Goal: Navigation & Orientation: Find specific page/section

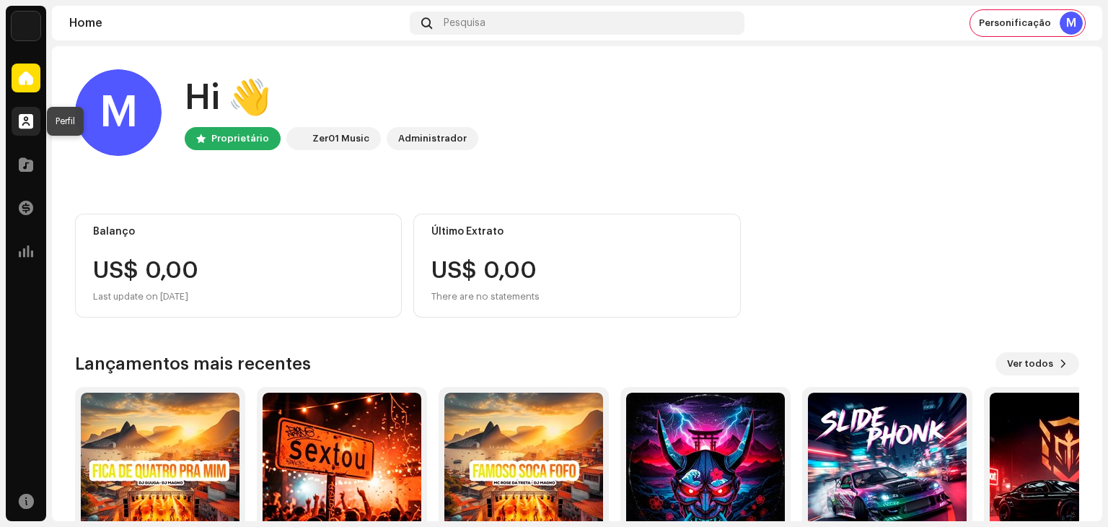
click at [21, 117] on span at bounding box center [26, 121] width 14 height 12
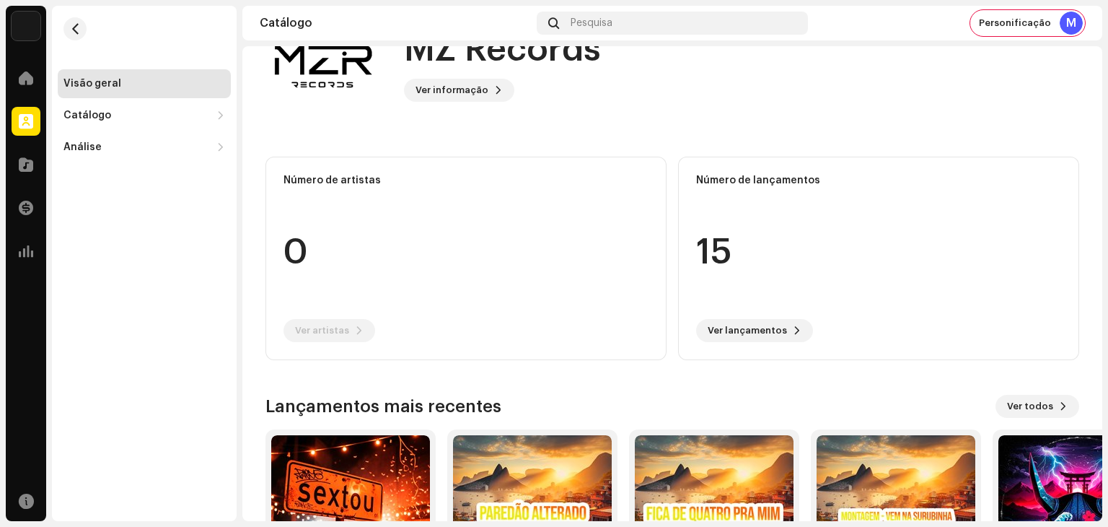
scroll to position [202, 0]
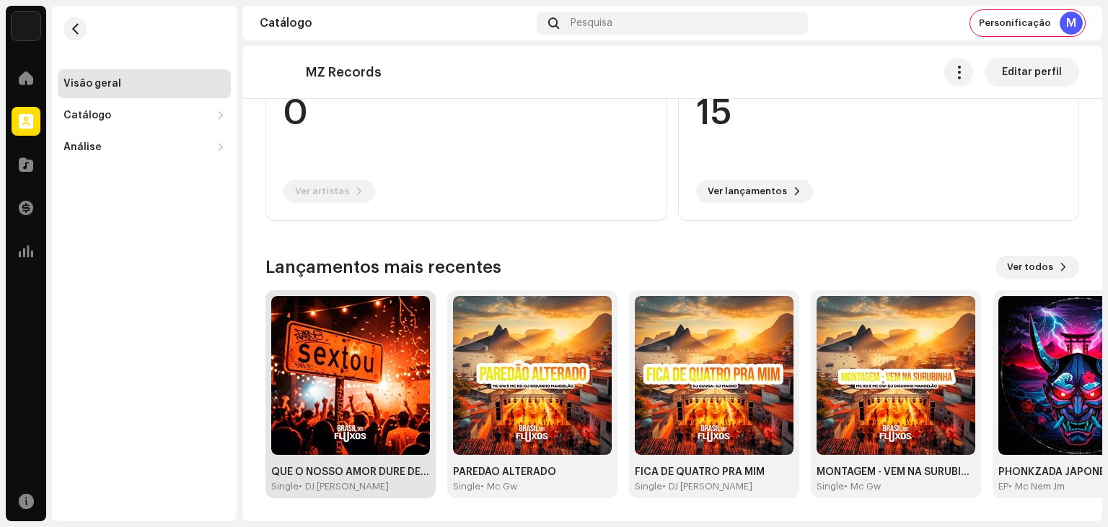
click at [390, 392] on img at bounding box center [350, 375] width 159 height 159
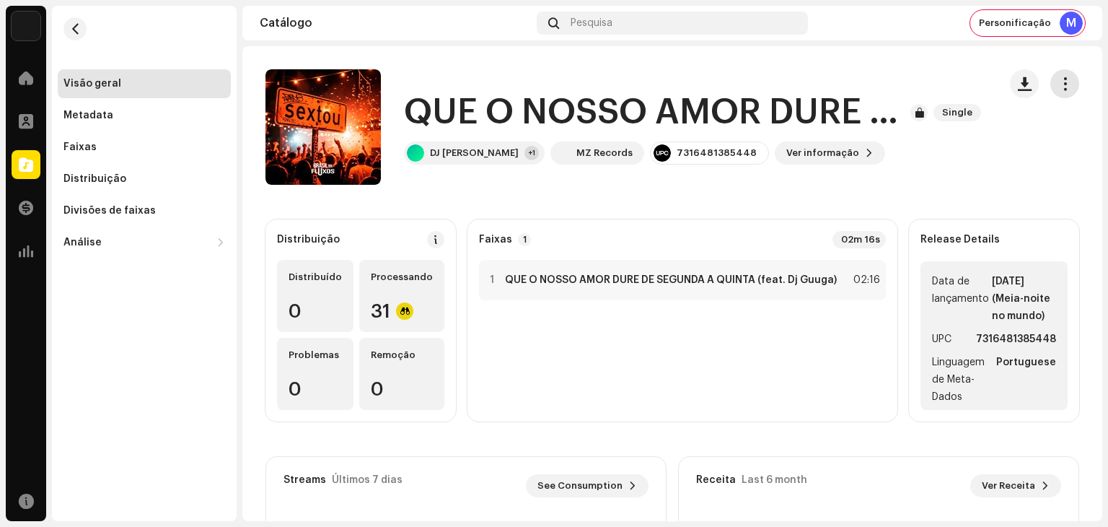
click at [1058, 88] on span "button" at bounding box center [1065, 84] width 14 height 12
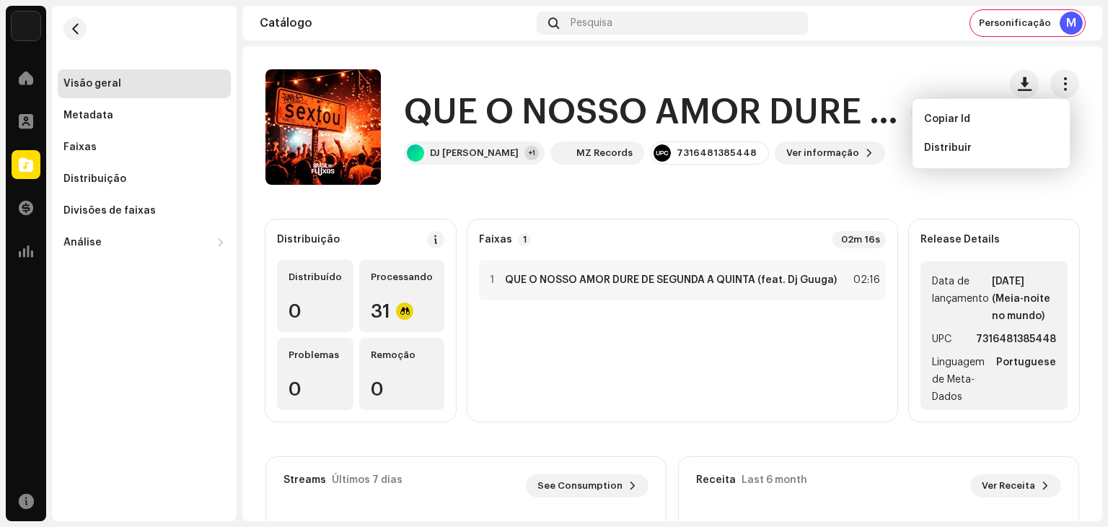
click at [834, 172] on div "QUE O NOSSO AMOR DURE DE SEGUNDA A QUINTA Single DJ [PERSON_NAME] +1 MZ Records…" at bounding box center [625, 126] width 721 height 115
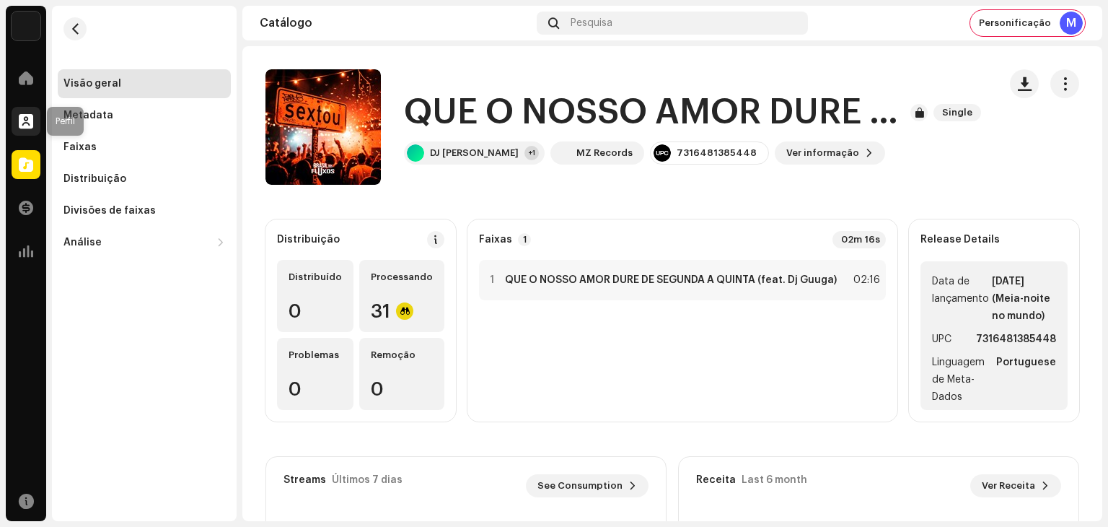
click at [19, 125] on span at bounding box center [26, 121] width 14 height 12
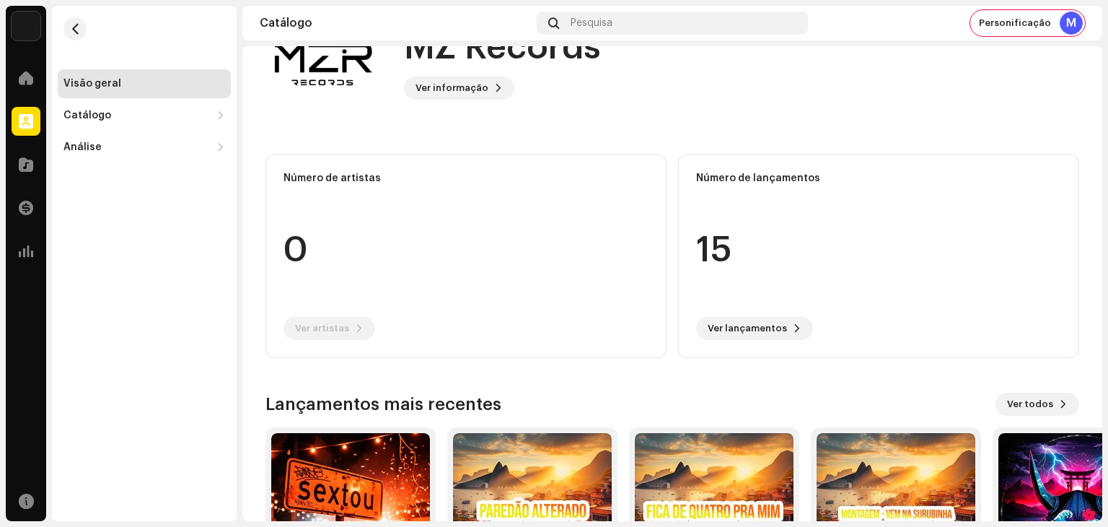
scroll to position [202, 0]
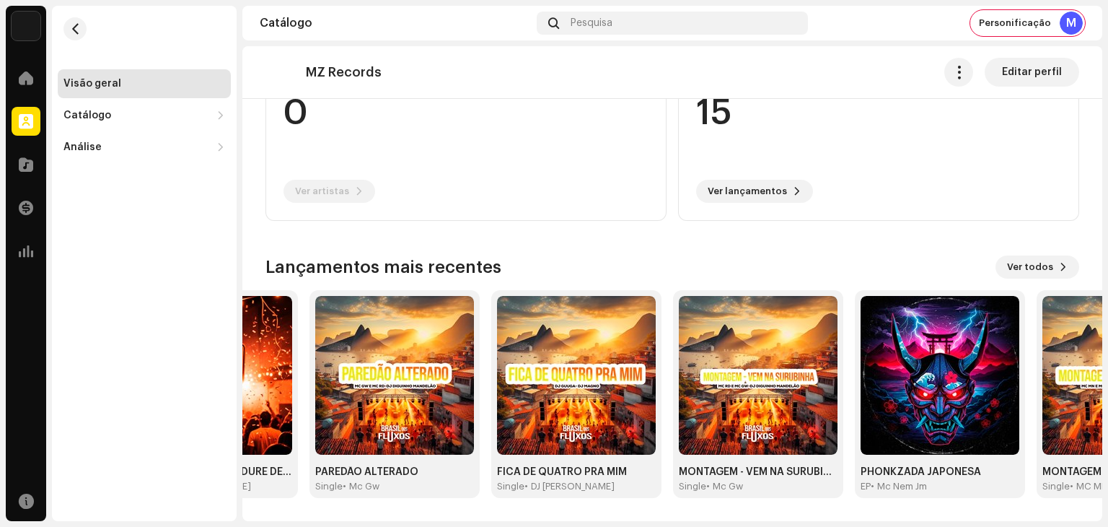
drag, startPoint x: 744, startPoint y: 385, endPoint x: 226, endPoint y: 379, distance: 518.0
click at [228, 380] on div "MZ Records Home Perfil Catálogo Transações Análise Recursos Visão geral Catálog…" at bounding box center [554, 263] width 1108 height 527
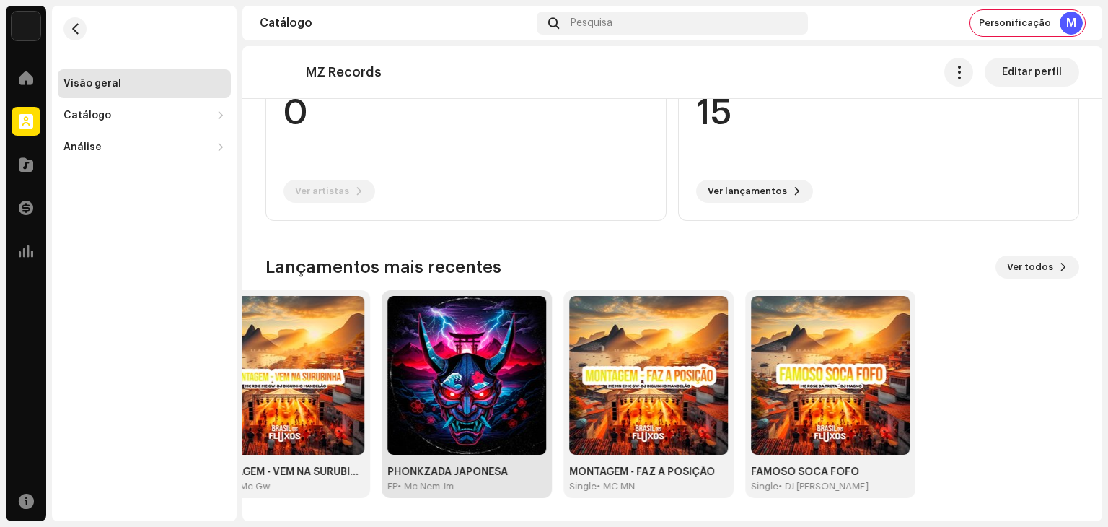
drag, startPoint x: 858, startPoint y: 389, endPoint x: 508, endPoint y: 378, distance: 350.0
click at [462, 378] on div "QUE O NOSSO AMOR DURE DE SEGUNDA A QUINTA Single • DJ [PERSON_NAME] PAREDÃO ALT…" at bounding box center [56, 394] width 814 height 208
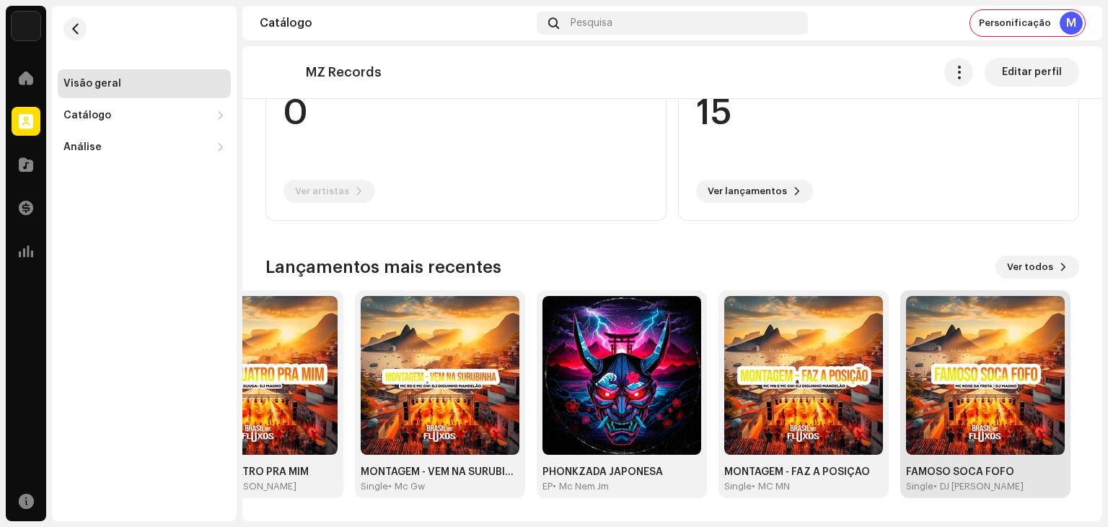
click at [1042, 360] on img at bounding box center [985, 375] width 159 height 159
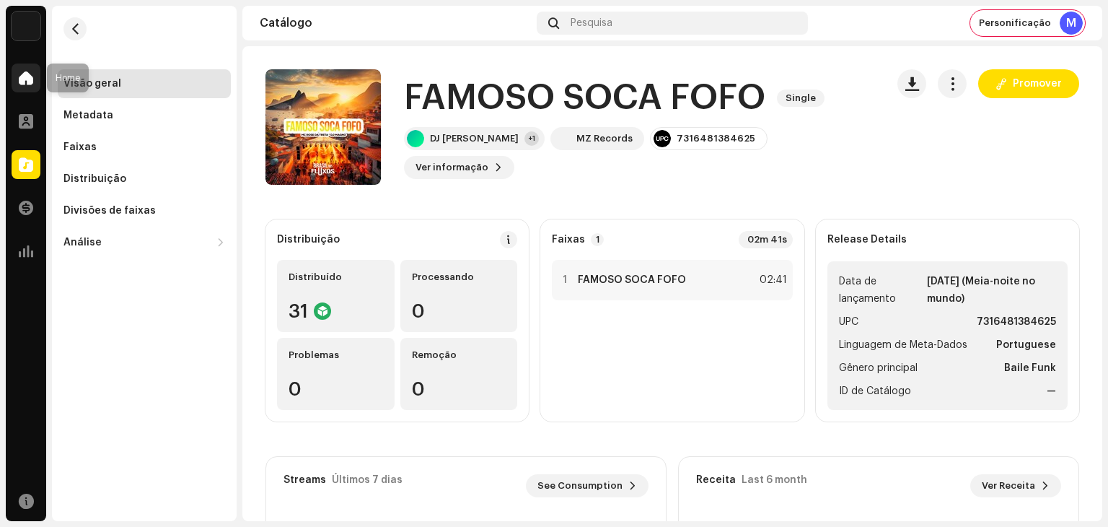
click at [25, 82] on span at bounding box center [26, 78] width 14 height 12
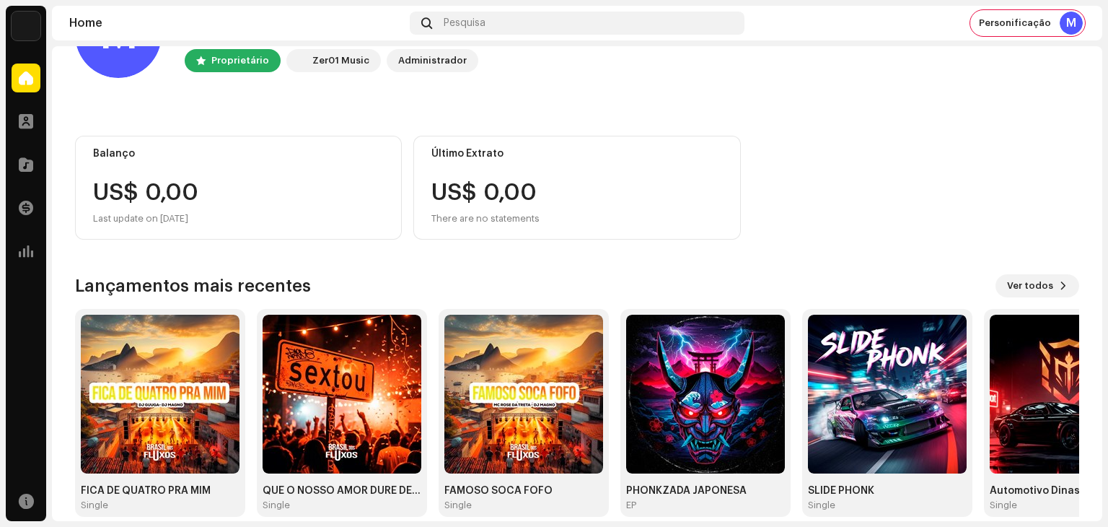
scroll to position [97, 0]
